Goal: Transaction & Acquisition: Purchase product/service

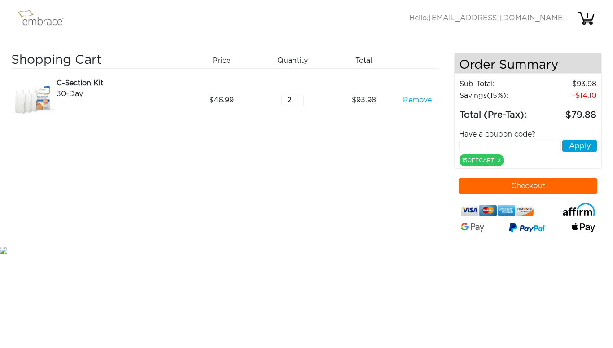
click at [31, 16] on img at bounding box center [45, 18] width 58 height 22
click at [32, 10] on img at bounding box center [45, 18] width 58 height 22
click at [299, 96] on input "2" at bounding box center [293, 100] width 22 height 13
type input "1"
click at [593, 16] on div "1" at bounding box center [588, 15] width 18 height 11
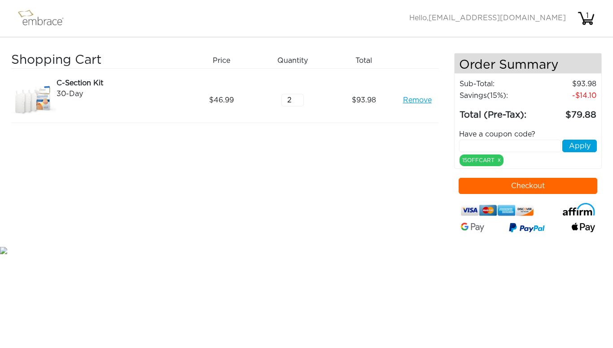
click at [417, 97] on link "Remove" at bounding box center [417, 100] width 29 height 11
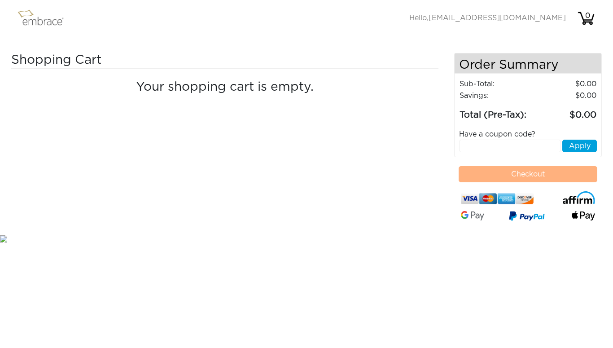
click at [36, 13] on img at bounding box center [45, 18] width 58 height 22
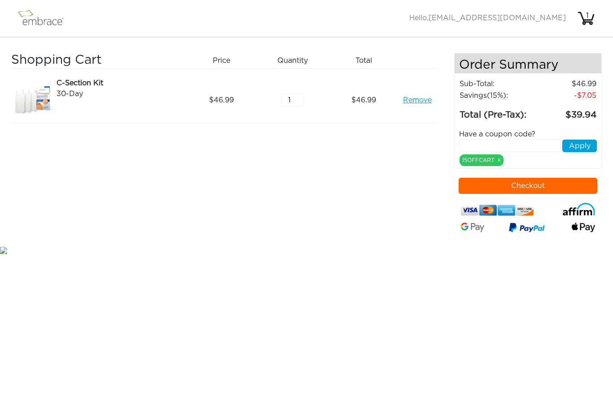
click at [478, 146] on input "text" at bounding box center [510, 146] width 102 height 13
click at [477, 144] on input "text" at bounding box center [510, 146] width 102 height 13
click at [480, 166] on div "WELCOME10 x" at bounding box center [483, 160] width 47 height 12
click at [486, 138] on div "Have a coupon code?" at bounding box center [528, 134] width 151 height 11
click at [472, 144] on input "text" at bounding box center [510, 146] width 102 height 13
